Goal: Register for event/course

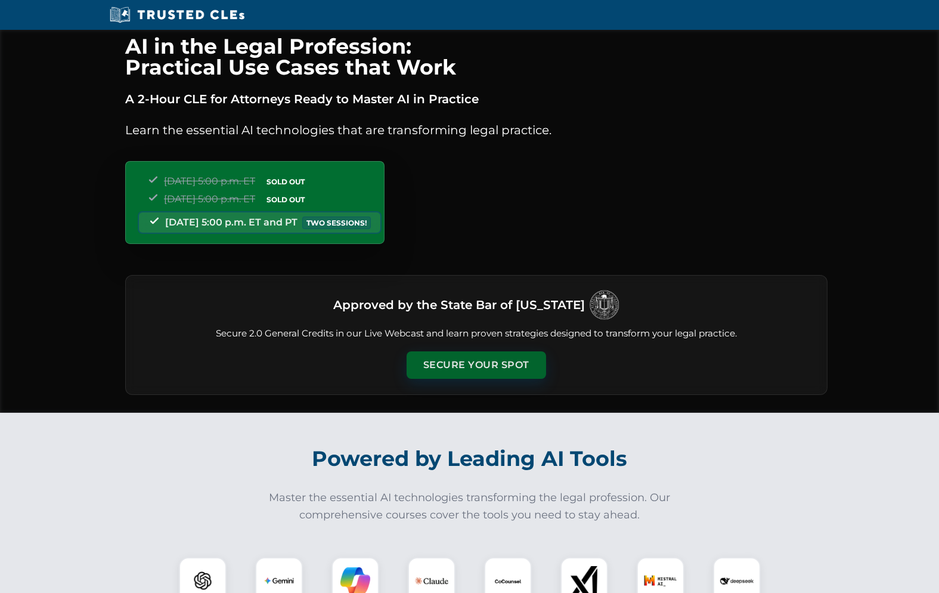
click at [505, 379] on button "Secure Your Spot" at bounding box center [477, 364] width 140 height 27
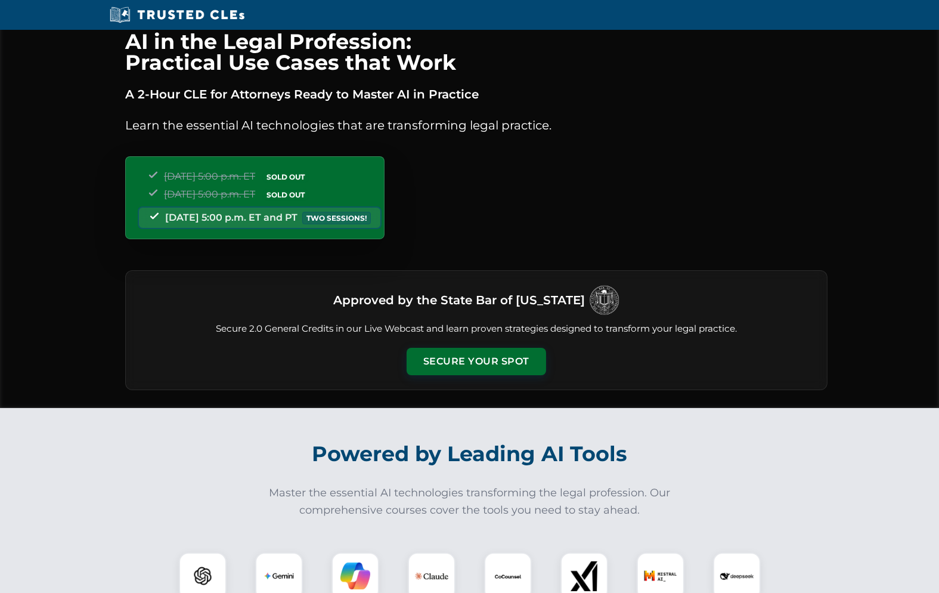
click at [385, 221] on div "Tuesday, September 23 | 5:00 p.m. ET SOLD OUT Thursday, September 25 | 5:00 p.m…" at bounding box center [254, 197] width 259 height 83
click at [503, 374] on button "Secure Your Spot" at bounding box center [477, 359] width 140 height 27
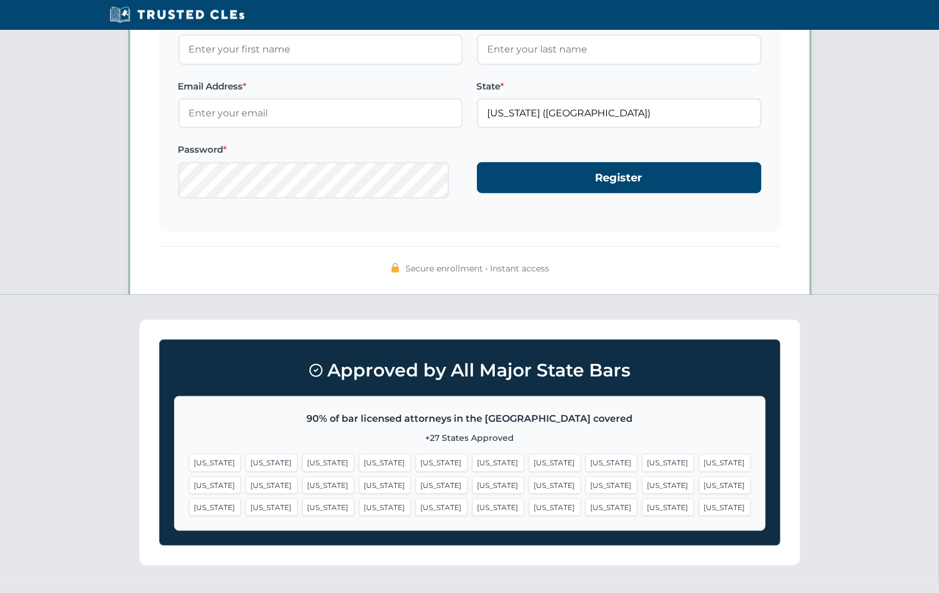
scroll to position [1280, 0]
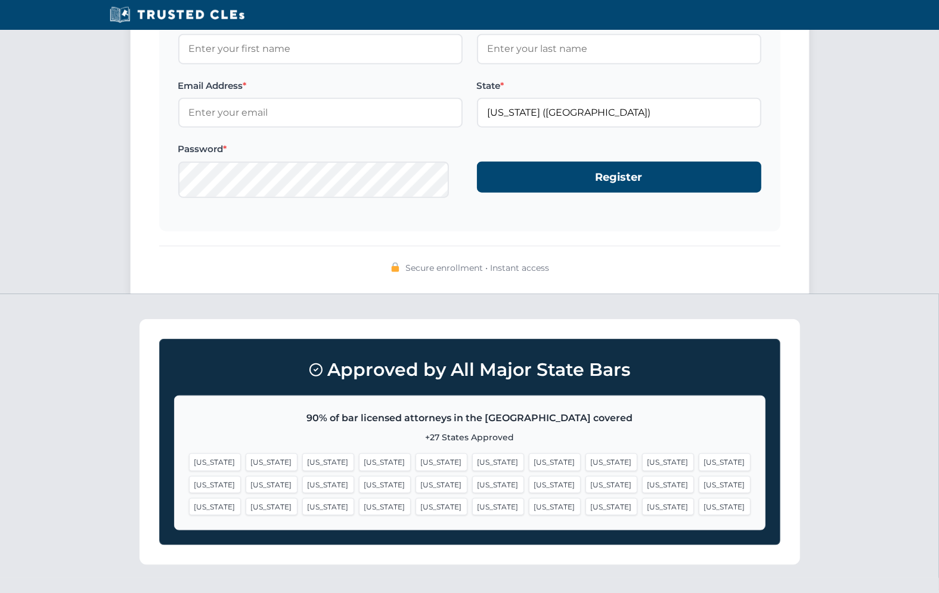
click at [0, 0] on input "5:00 PM PST (8:00 PM EST)" at bounding box center [0, 0] width 0 height 0
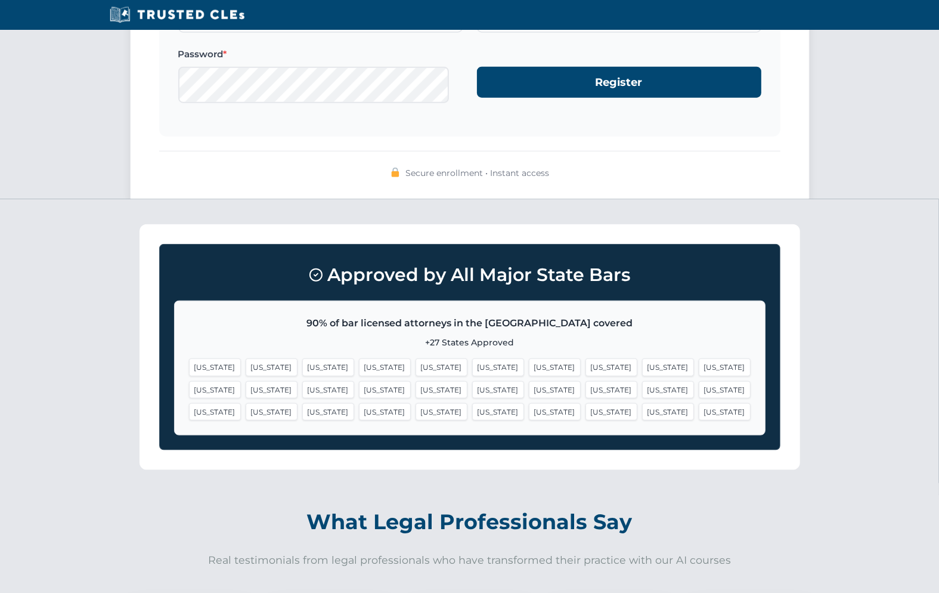
scroll to position [1376, 0]
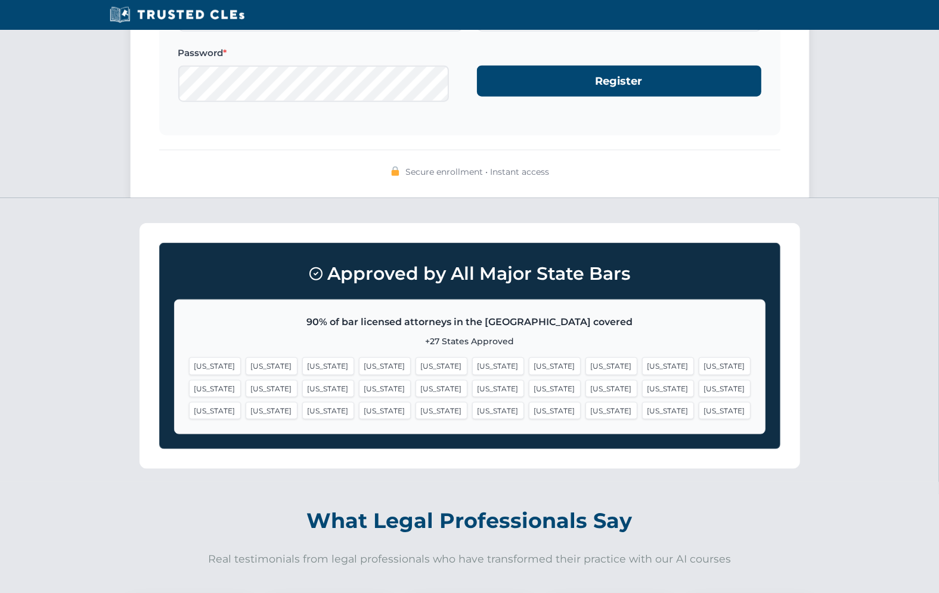
type input "Joseph"
type input "Govea"
type input "joseph@govealaw.com"
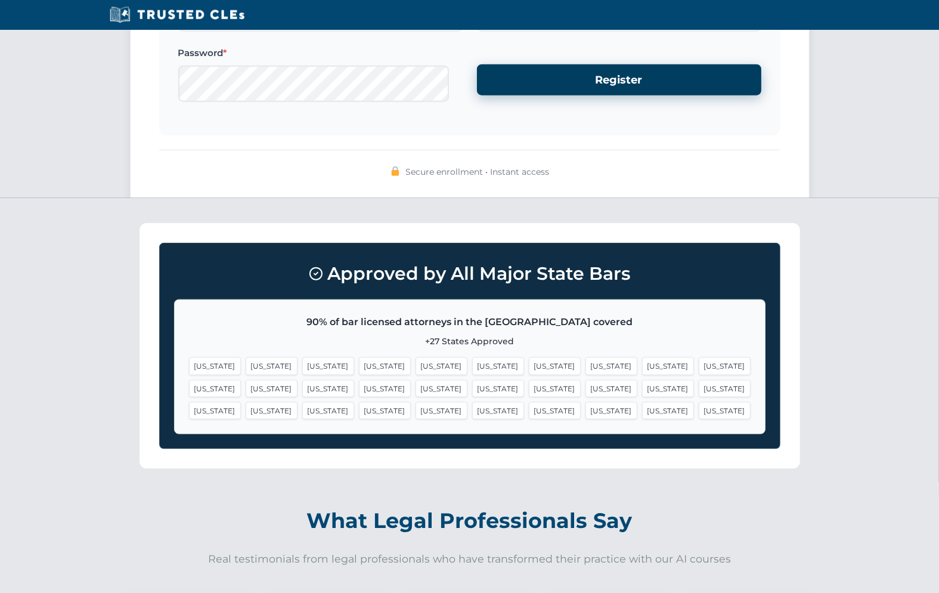
click at [620, 96] on button "Register" at bounding box center [619, 80] width 284 height 32
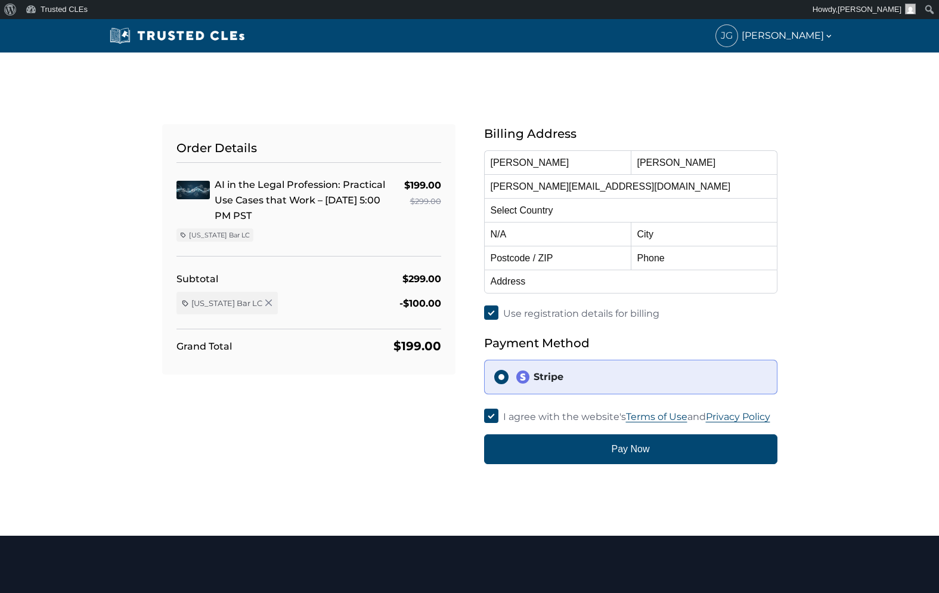
select select "[GEOGRAPHIC_DATA]"
select select "[US_STATE]"
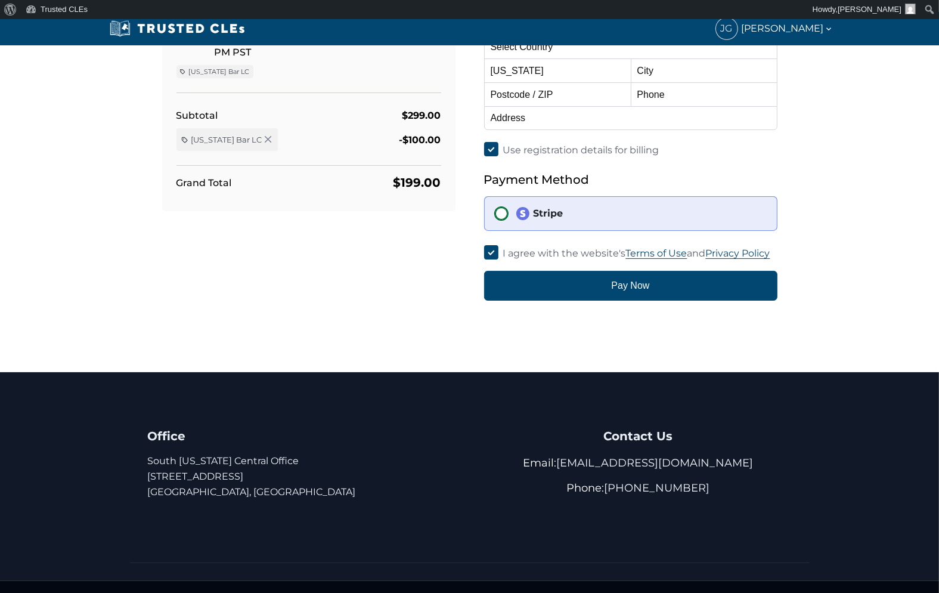
click at [507, 221] on input "Stripe" at bounding box center [501, 213] width 14 height 14
click at [525, 221] on img at bounding box center [523, 213] width 14 height 14
click at [509, 221] on input "Stripe" at bounding box center [501, 213] width 14 height 14
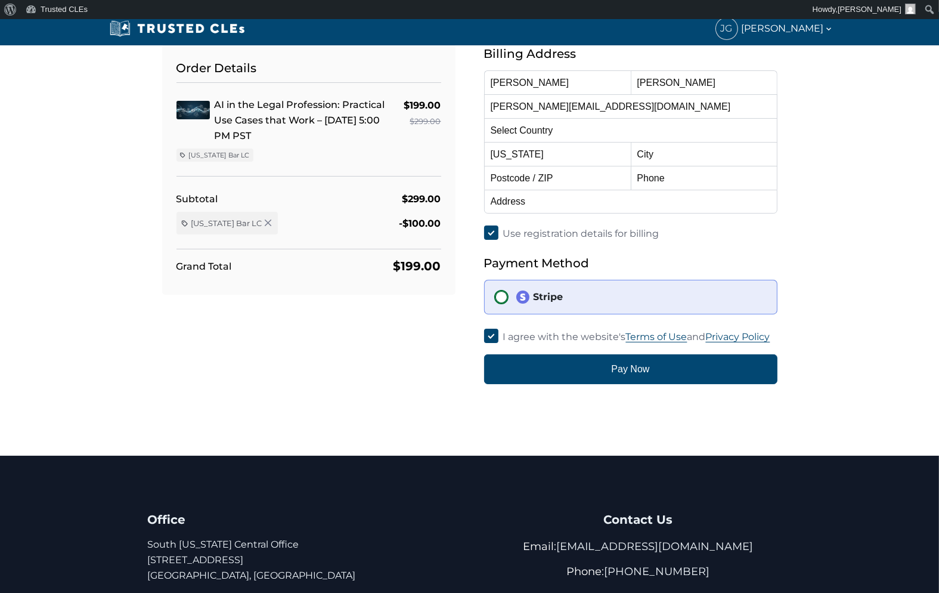
scroll to position [0, 0]
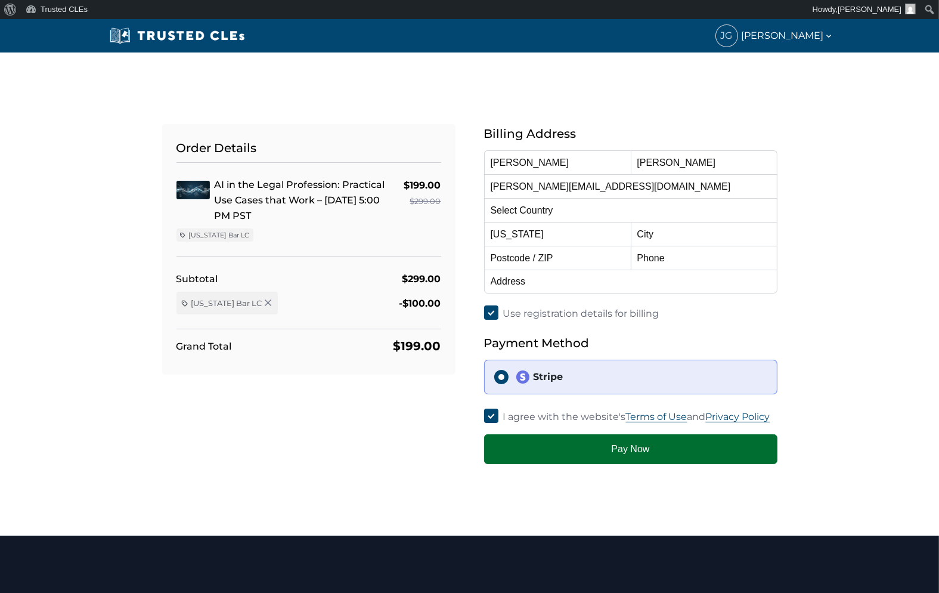
click at [650, 464] on button "Pay Now" at bounding box center [630, 449] width 293 height 30
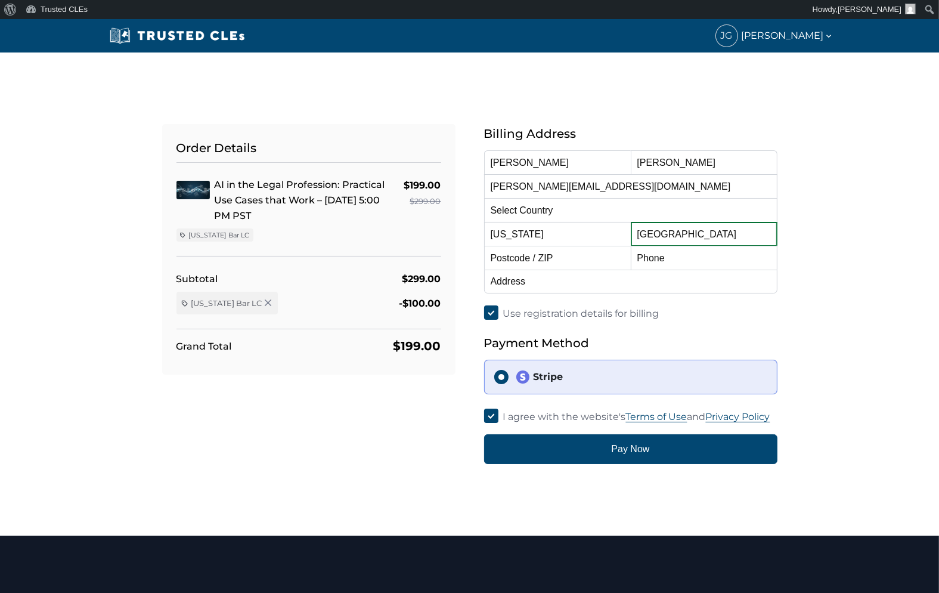
type input "Pasadena"
click at [827, 197] on div "Order Details AI in the Legal Profession: Practical Use Cases that Work – 10/15…" at bounding box center [469, 279] width 787 height 369
click at [569, 261] on input "text" at bounding box center [557, 258] width 147 height 24
type input "91103"
type input "6263942533"
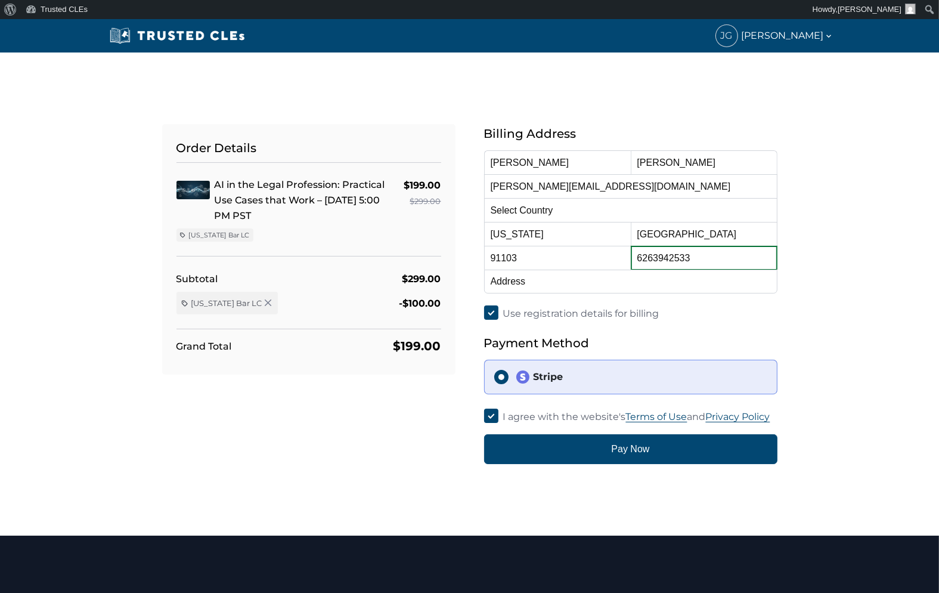
type input "153 E. Walnut St., Suite C"
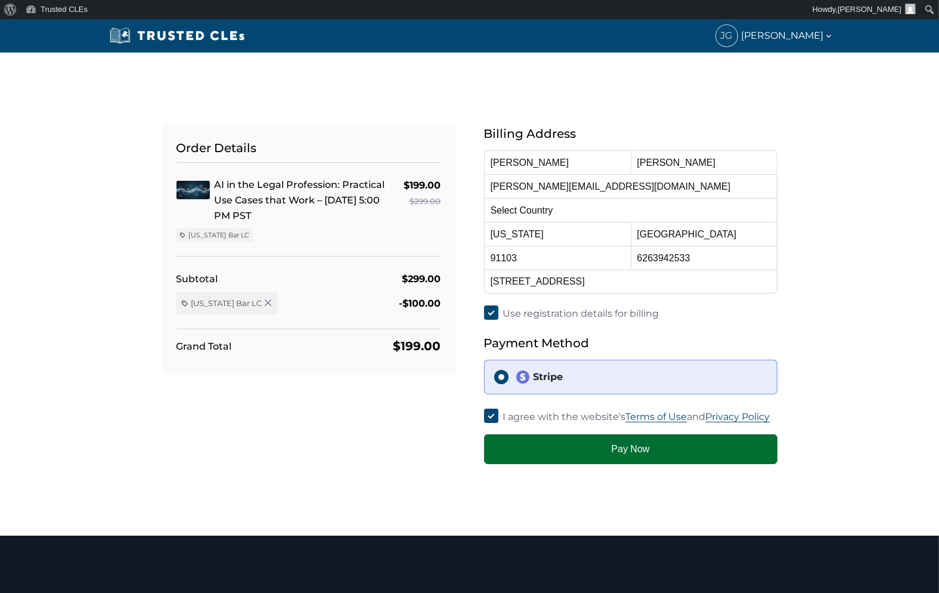
click at [641, 464] on button "Pay Now" at bounding box center [630, 449] width 293 height 30
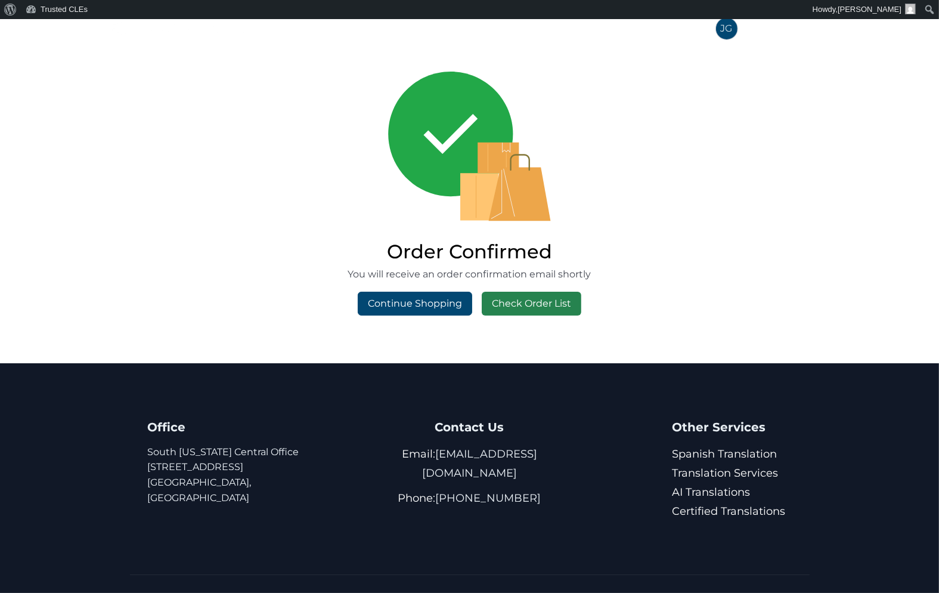
click at [527, 315] on link "Check Order List" at bounding box center [532, 304] width 100 height 24
